Goal: Check status: Check status

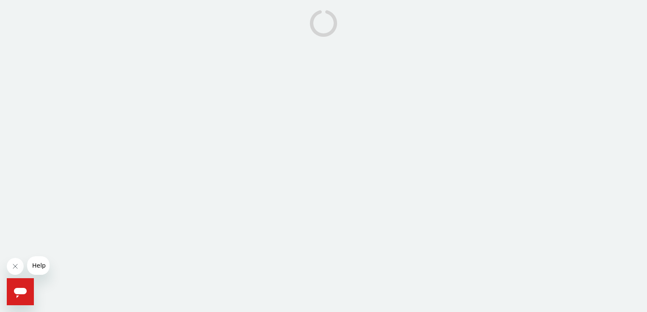
click at [494, 92] on body at bounding box center [323, 156] width 647 height 312
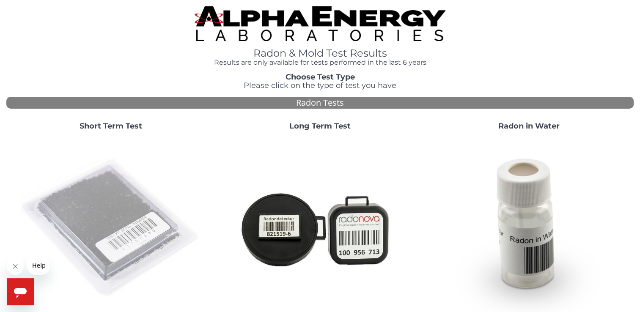
click at [103, 173] on img at bounding box center [111, 229] width 182 height 182
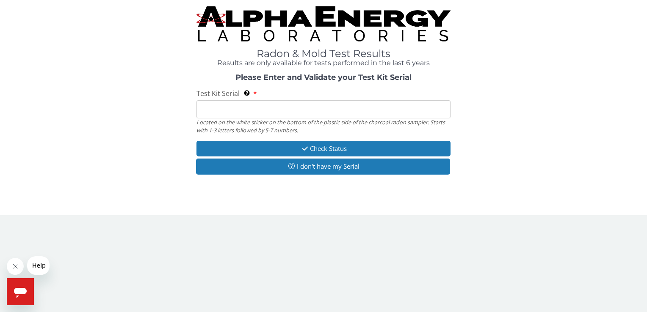
click at [220, 111] on input "Test Kit Serial Located on the white sticker on the bottom of the plastic side …" at bounding box center [323, 109] width 254 height 18
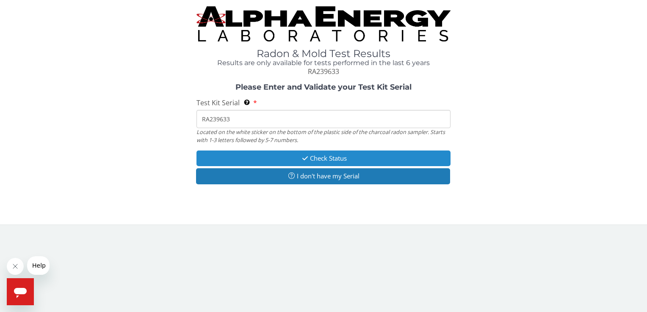
type input "RA239633"
click at [306, 155] on icon "button" at bounding box center [305, 158] width 10 height 6
